Goal: Task Accomplishment & Management: Manage account settings

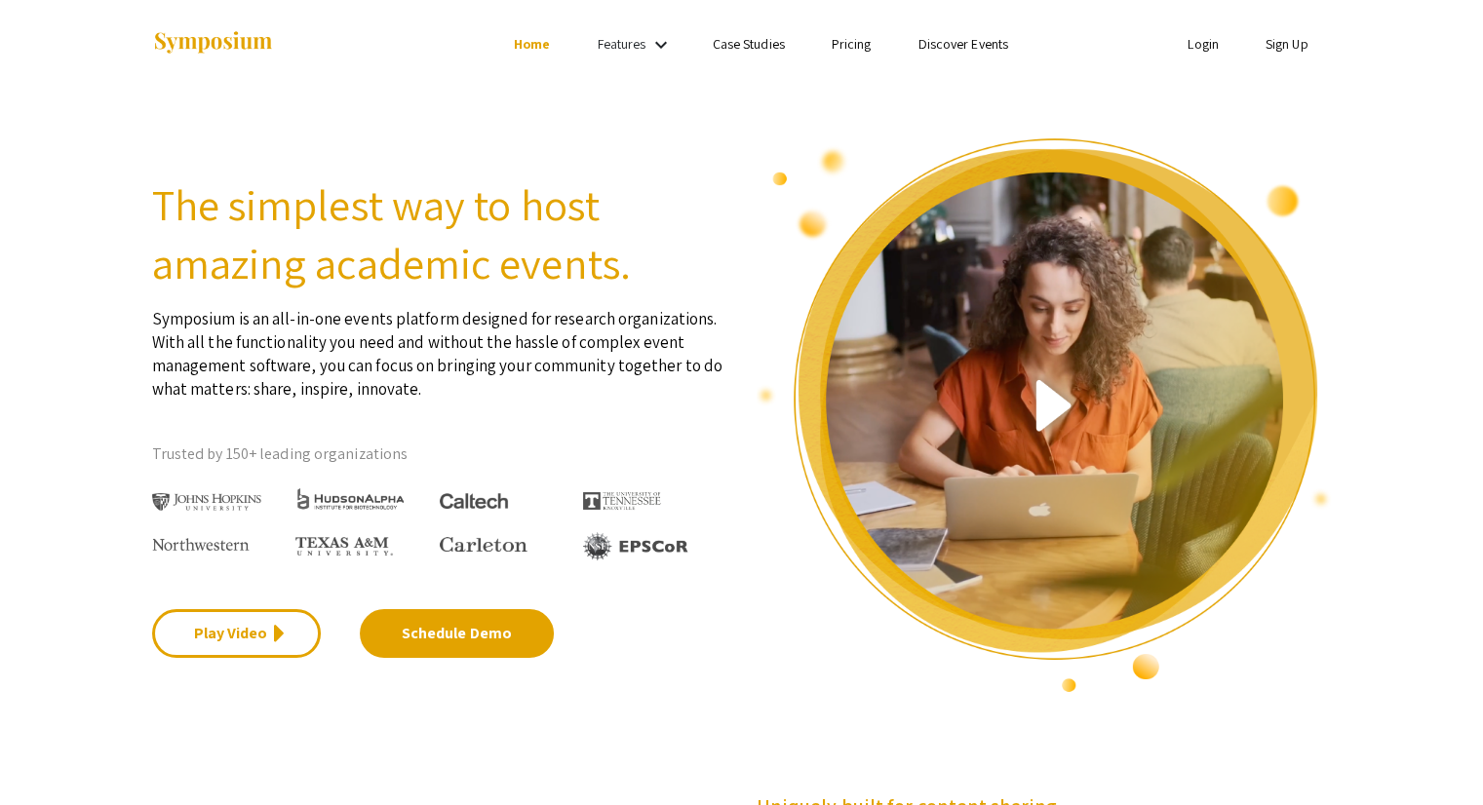
click at [1194, 44] on link "Login" at bounding box center [1203, 44] width 31 height 18
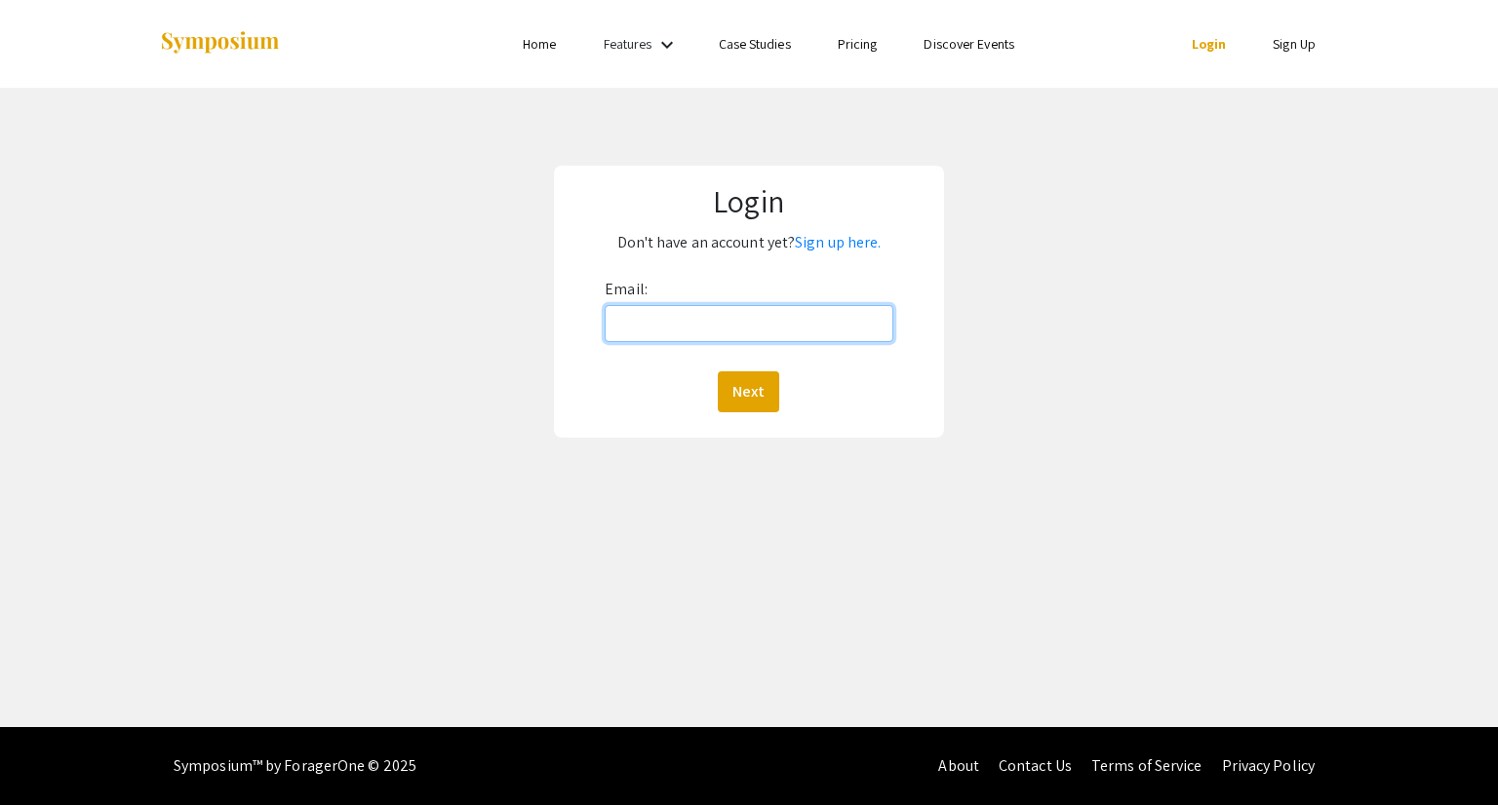
click at [773, 311] on input "Email:" at bounding box center [749, 323] width 288 height 37
drag, startPoint x: 773, startPoint y: 311, endPoint x: 811, endPoint y: 359, distance: 61.1
click at [811, 359] on div "Email: Next" at bounding box center [749, 343] width 288 height 138
type input "[EMAIL_ADDRESS][DOMAIN_NAME]"
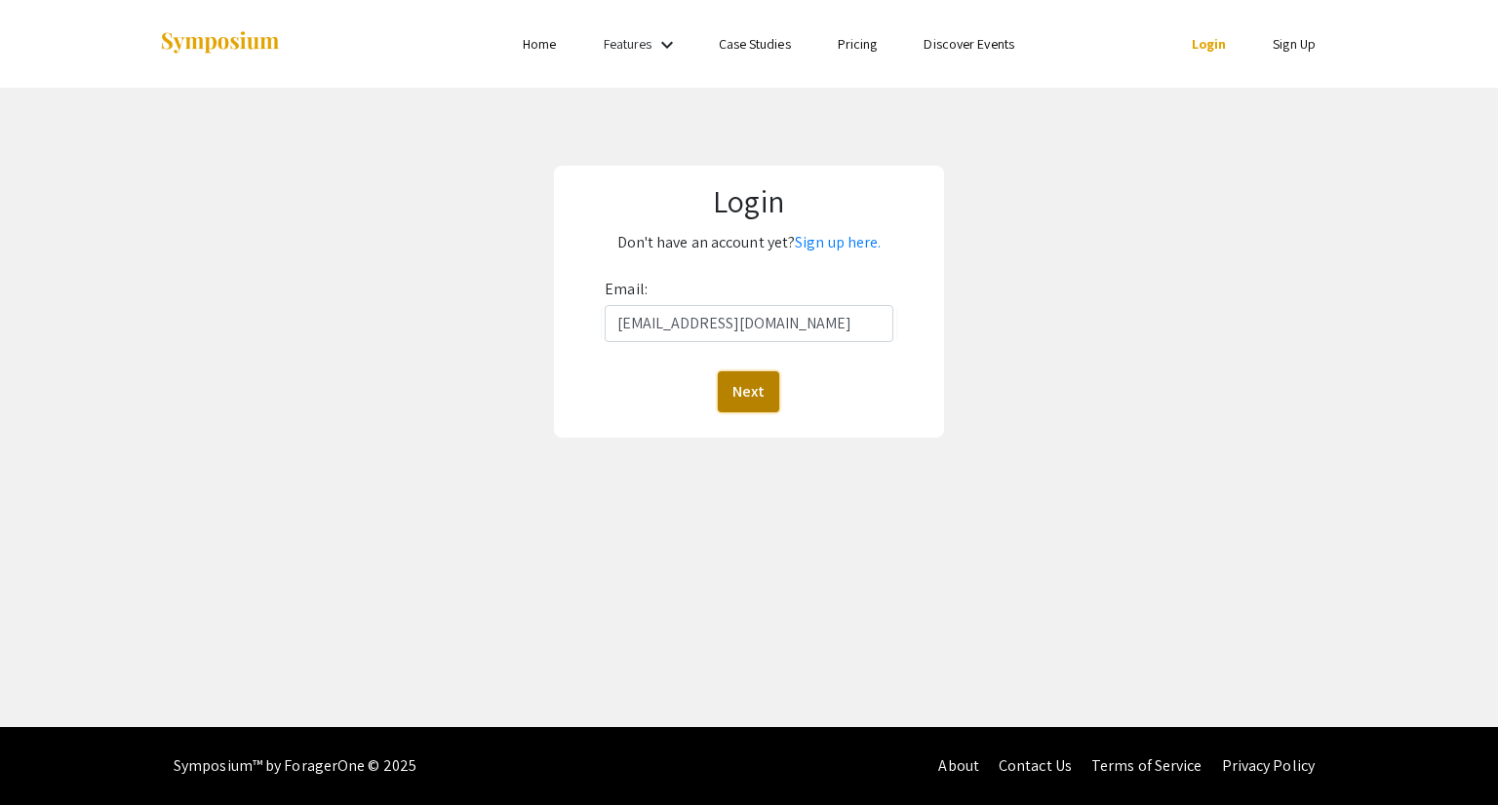
click at [756, 392] on button "Next" at bounding box center [748, 392] width 61 height 41
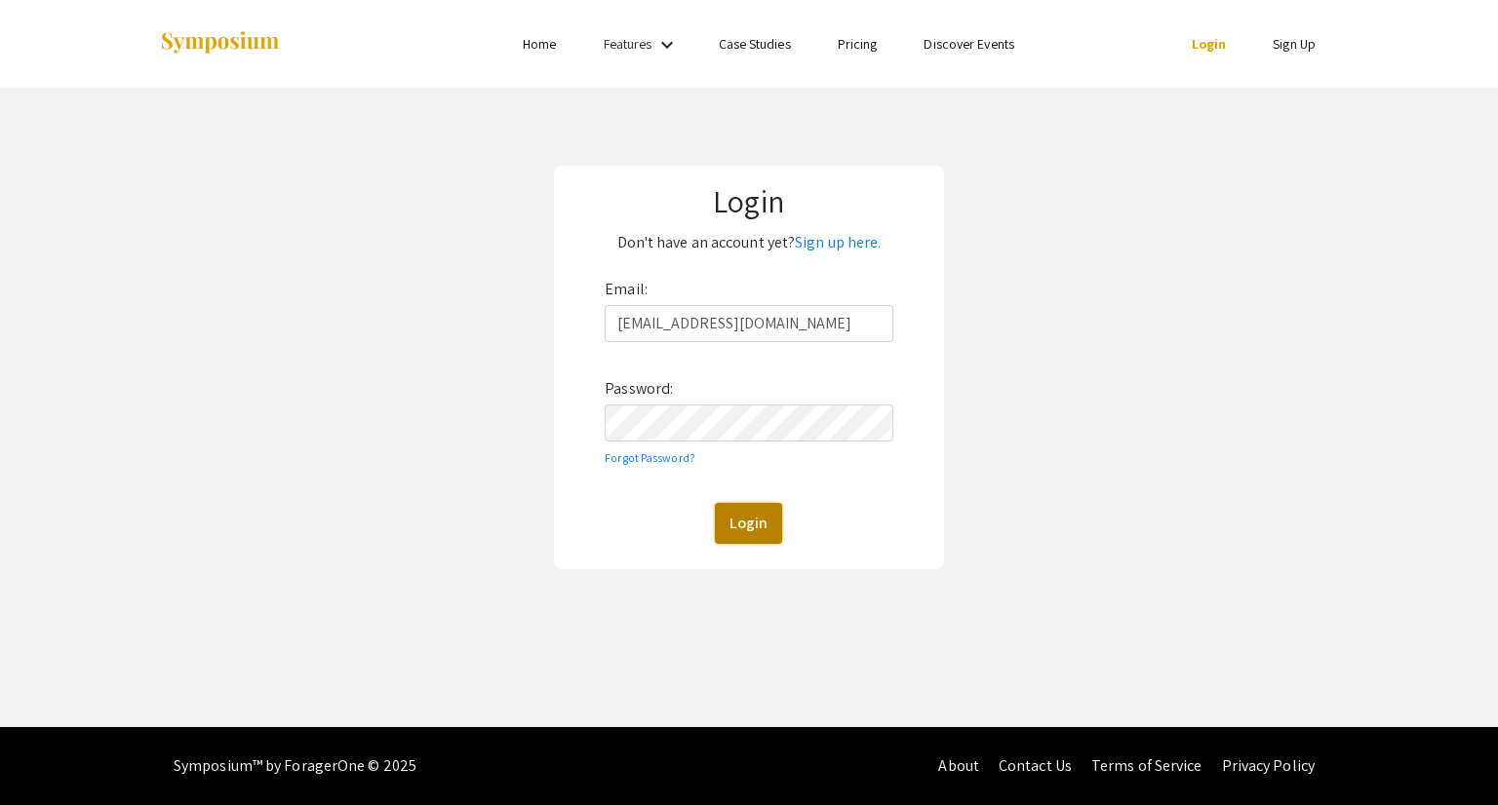
click at [728, 527] on button "Login" at bounding box center [748, 523] width 67 height 41
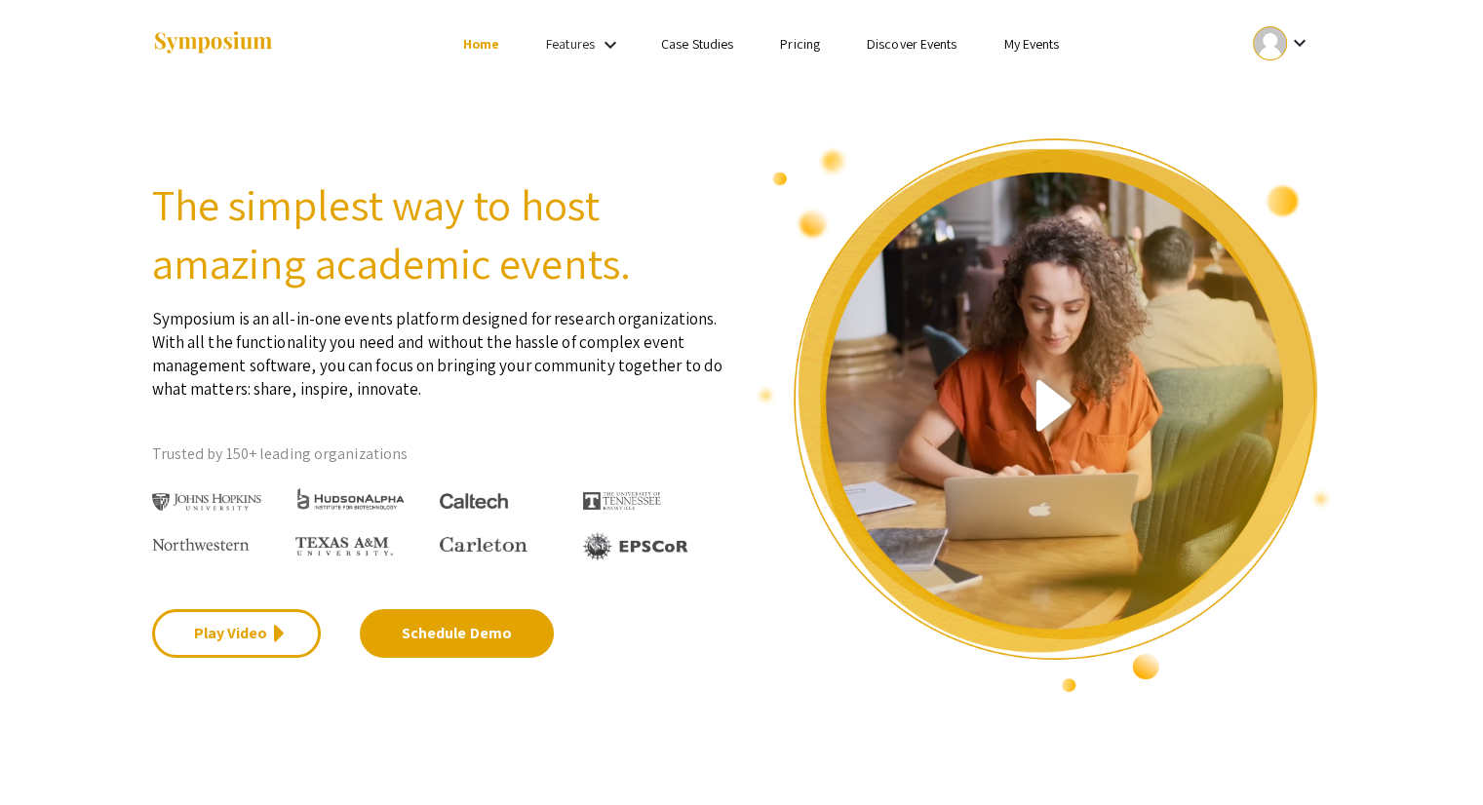
click at [1253, 52] on div "keyboard_arrow_down" at bounding box center [1281, 43] width 67 height 44
click at [1267, 98] on button "My Account" at bounding box center [1293, 96] width 120 height 47
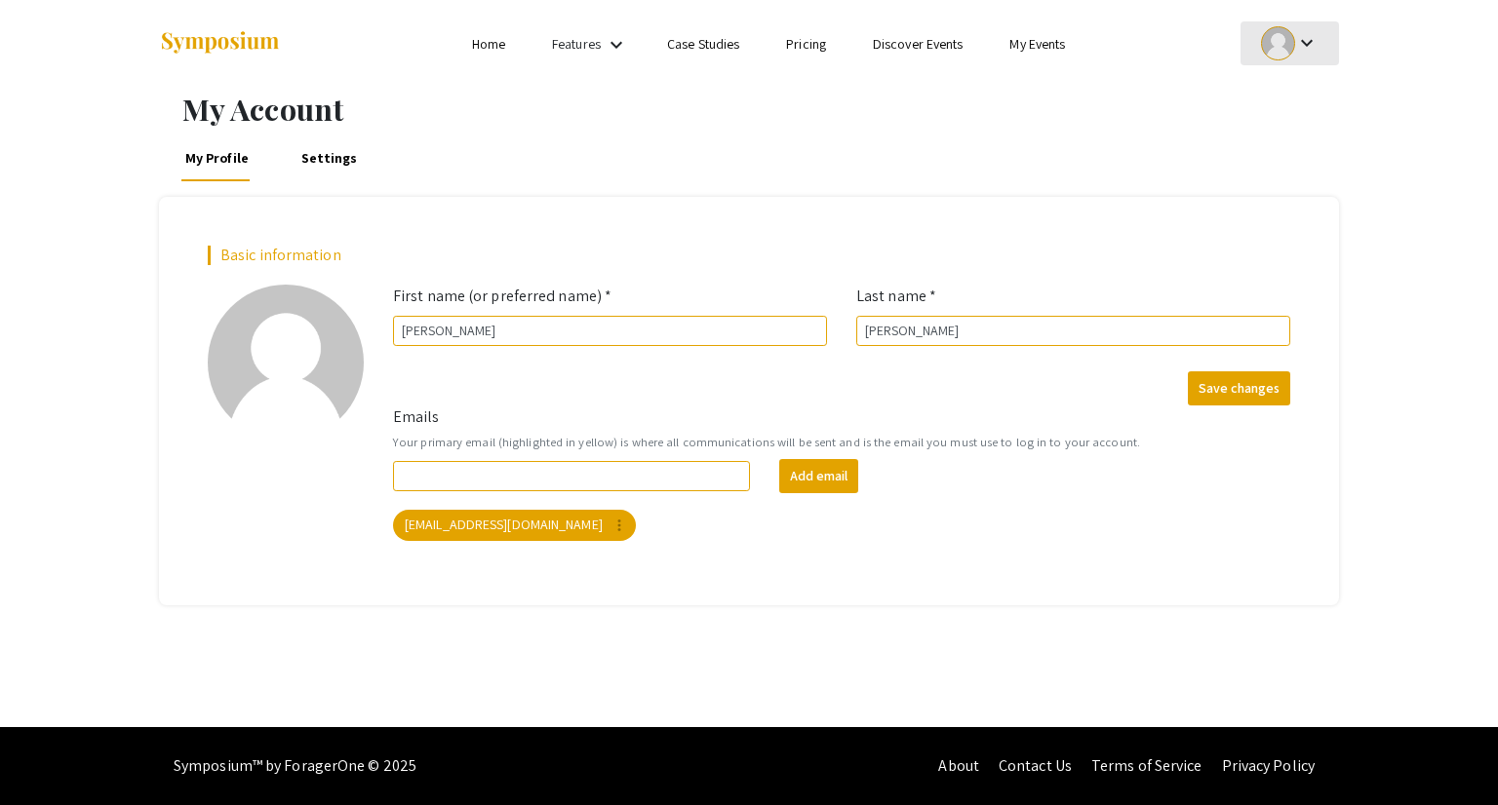
click at [1299, 54] on mat-icon "keyboard_arrow_down" at bounding box center [1306, 42] width 23 height 23
click at [1289, 148] on button "My Submissions" at bounding box center [1300, 143] width 120 height 47
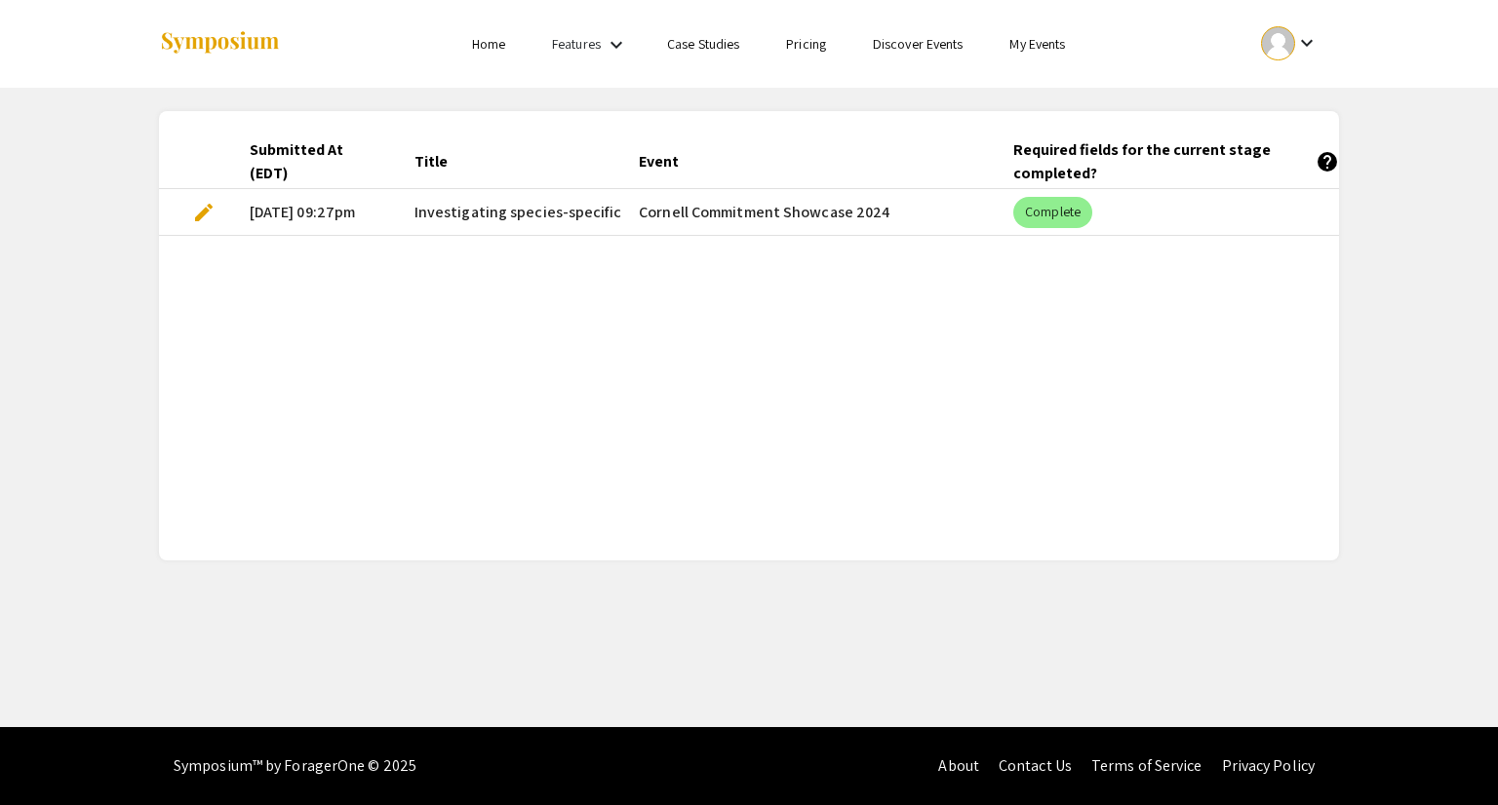
click at [503, 210] on span "Investigating species-specific tissue development in two sea anemones, Metridiu…" at bounding box center [804, 212] width 781 height 23
click at [195, 217] on span "edit" at bounding box center [203, 212] width 23 height 23
